Goal: Navigation & Orientation: Go to known website

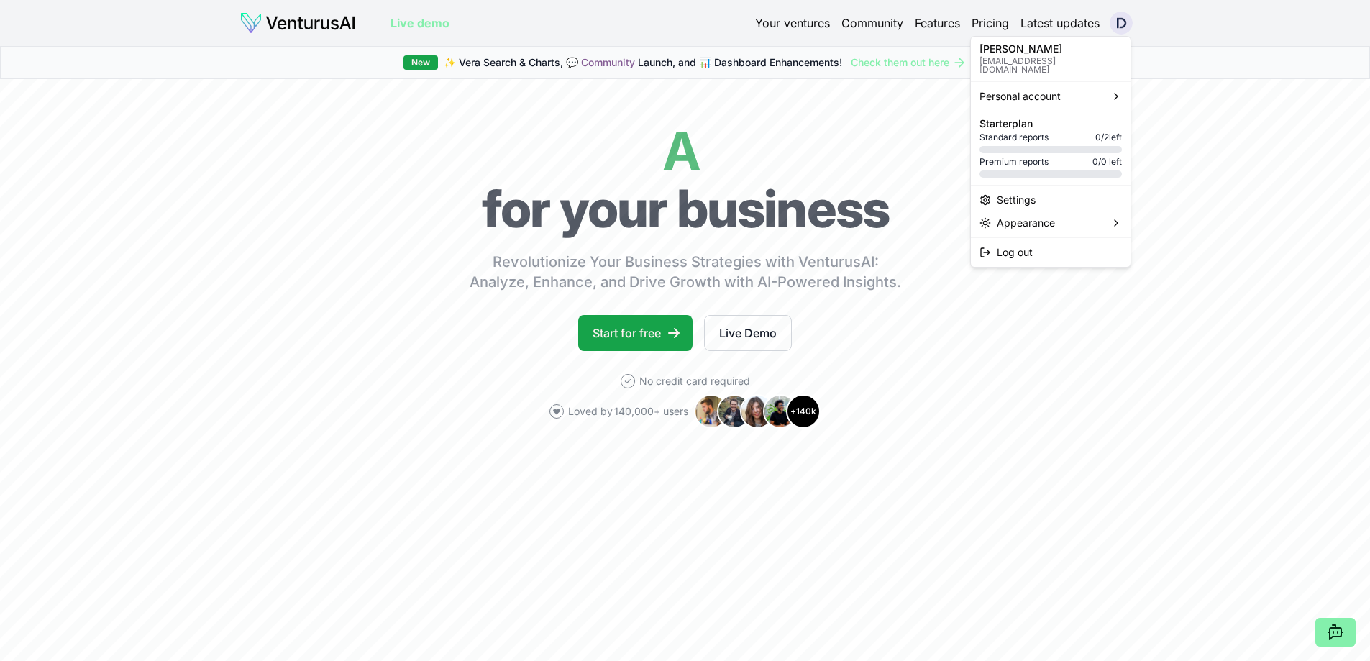
click at [1126, 19] on html "We value your privacy We use cookies to enhance your browsing experience, serve…" at bounding box center [685, 330] width 1370 height 661
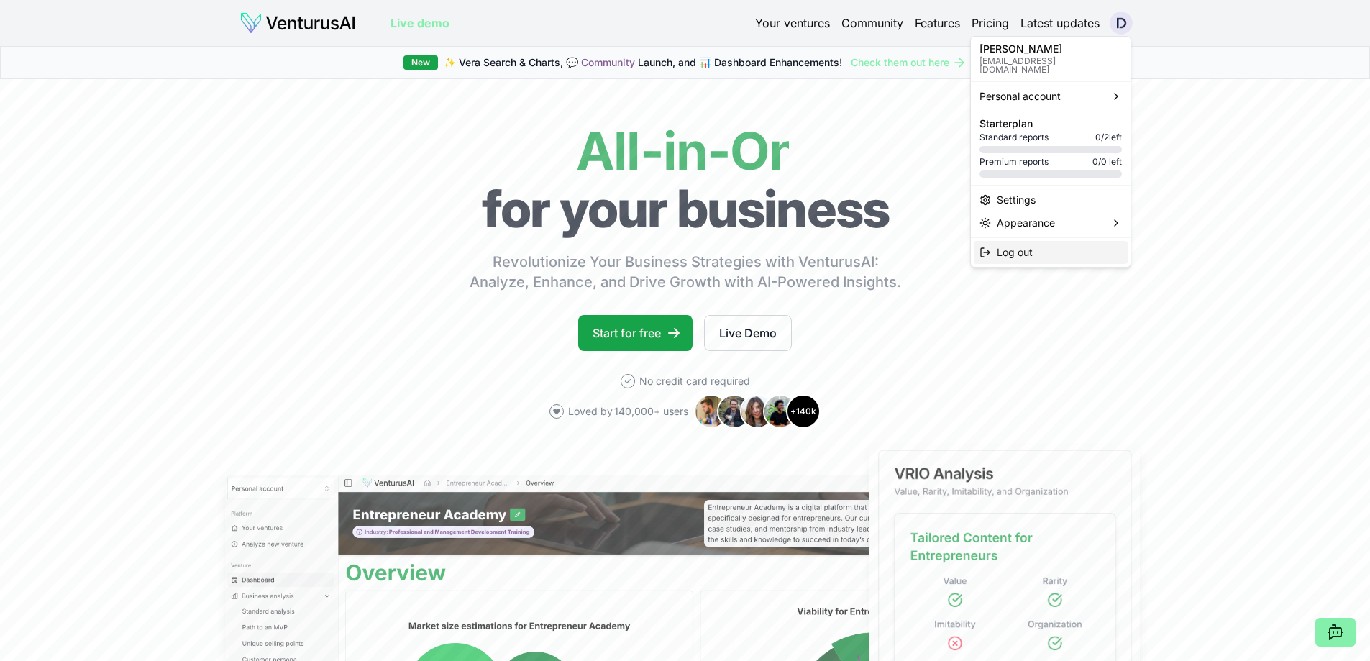
click at [1020, 245] on span "Log out" at bounding box center [1014, 252] width 36 height 14
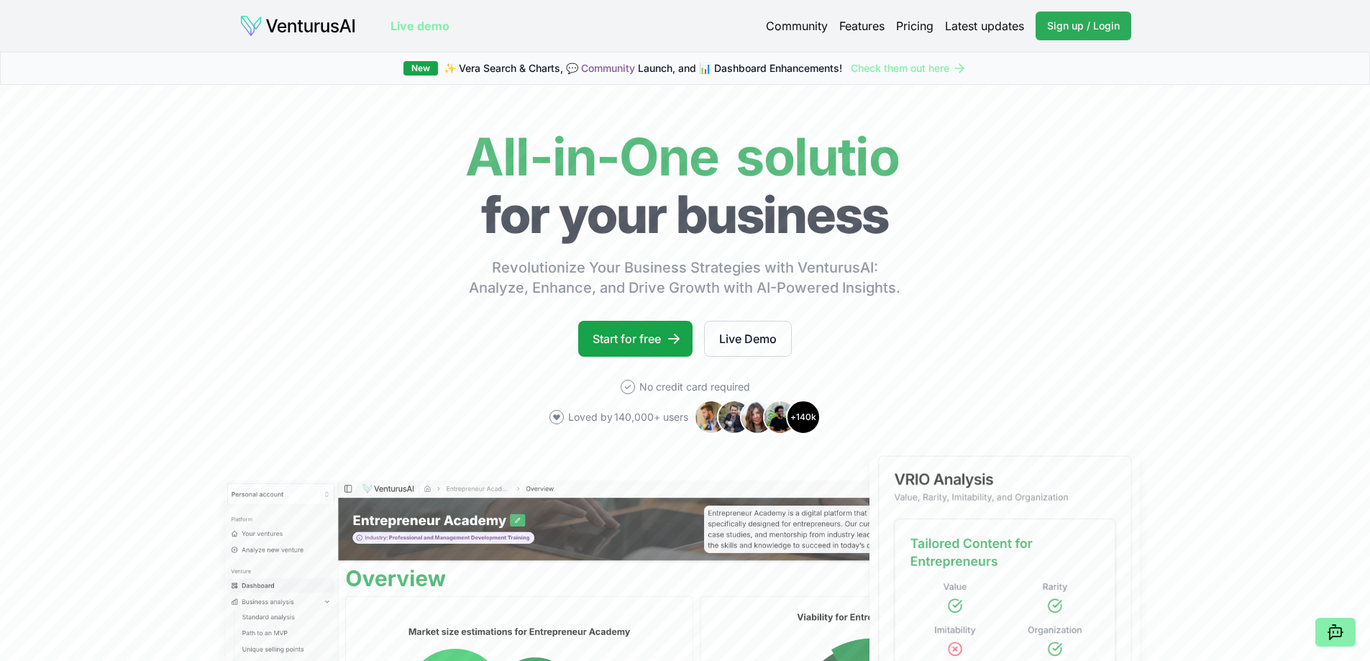
click at [1075, 18] on link "Sign up / Login Login" at bounding box center [1083, 26] width 96 height 29
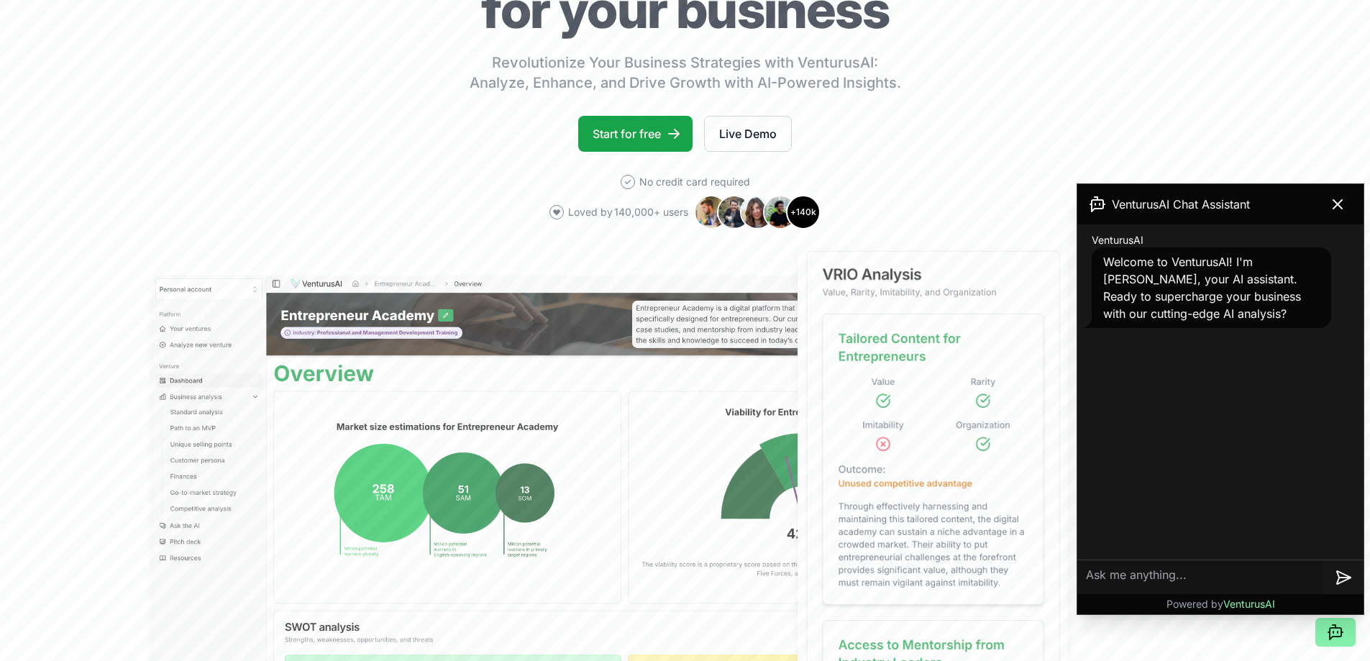
scroll to position [216, 0]
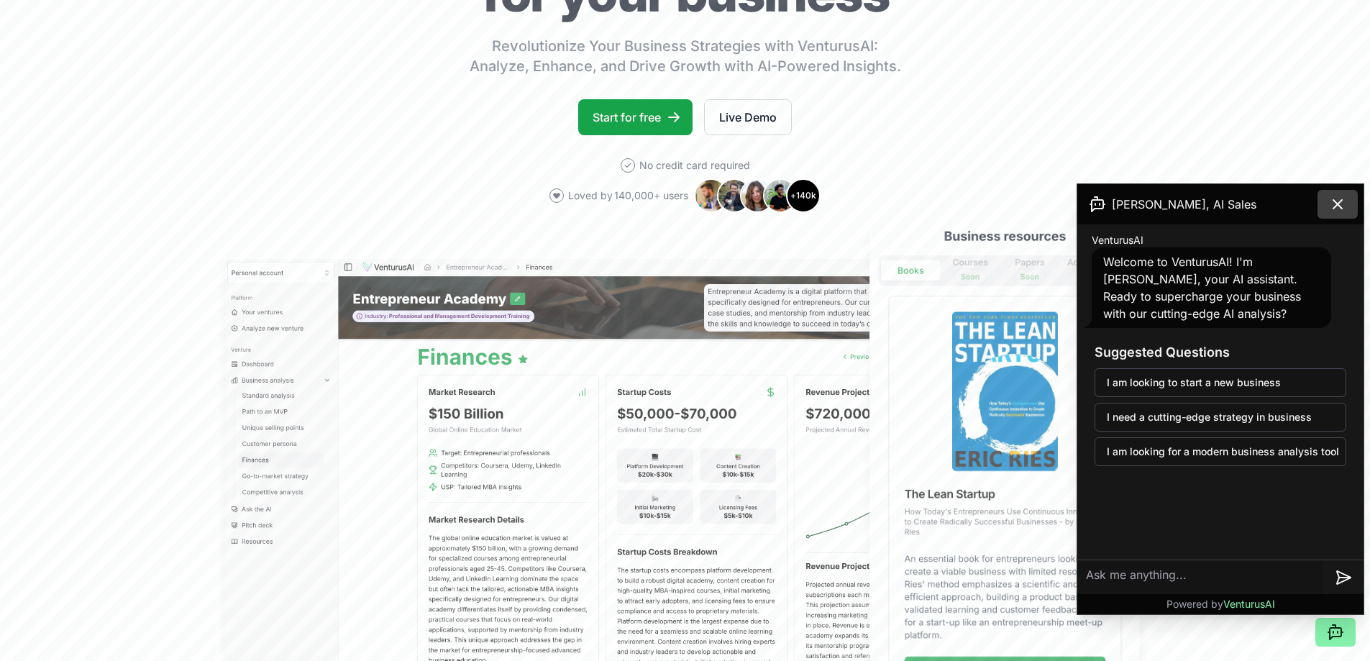
click at [1336, 203] on icon at bounding box center [1337, 204] width 9 height 9
